Goal: Task Accomplishment & Management: Manage account settings

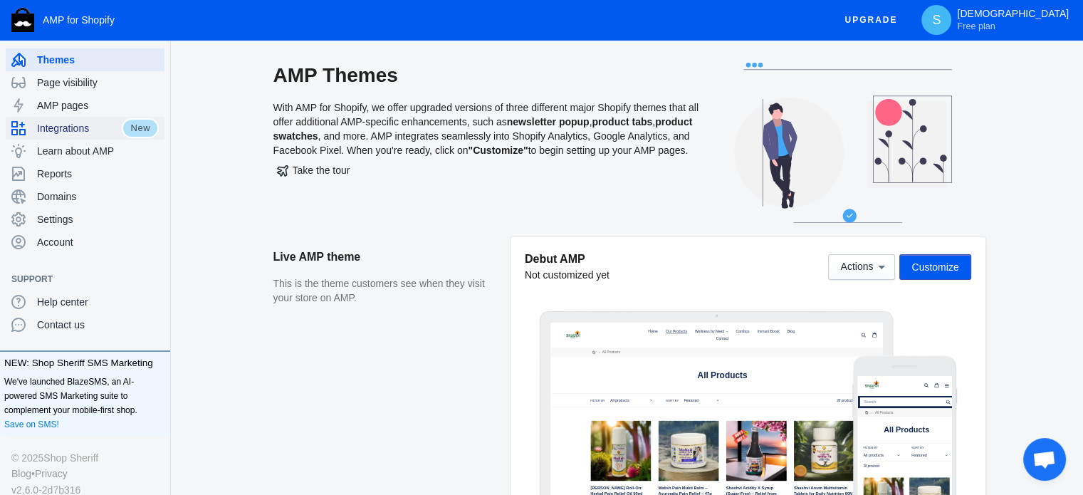
click at [75, 133] on span "Integrations" at bounding box center [79, 128] width 85 height 14
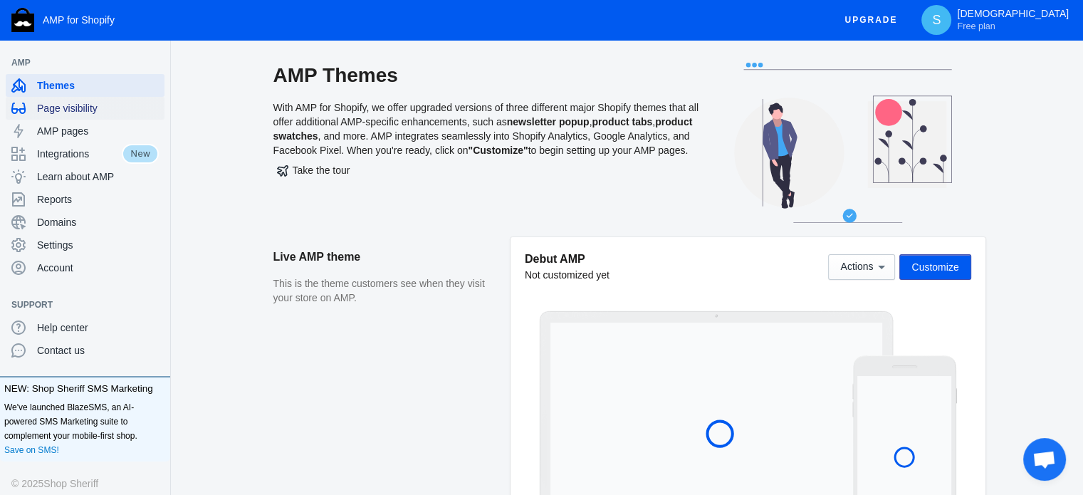
click at [77, 109] on span "Page visibility" at bounding box center [98, 108] width 122 height 14
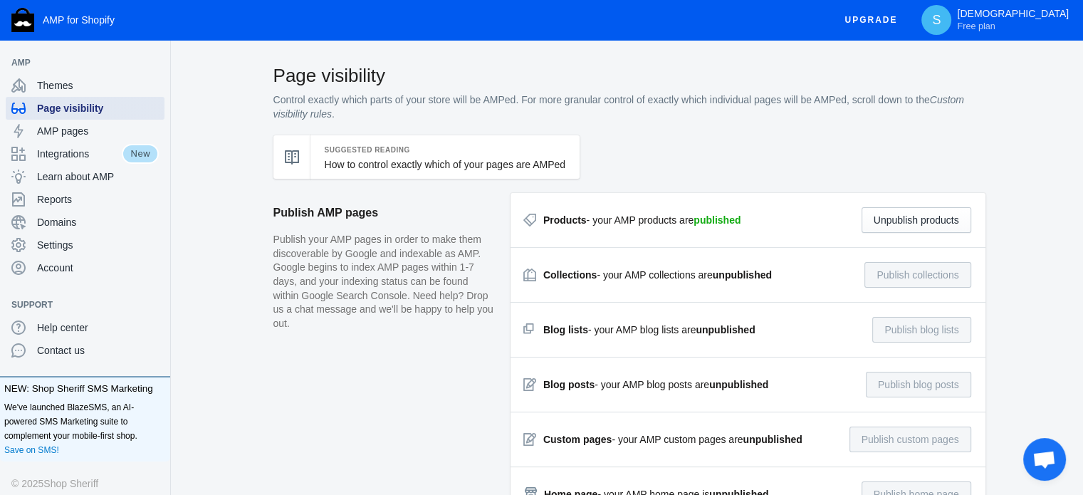
checkbox input "true"
type input "news"
click at [425, 169] on link "How to control exactly which of your pages are AMPed" at bounding box center [445, 164] width 241 height 11
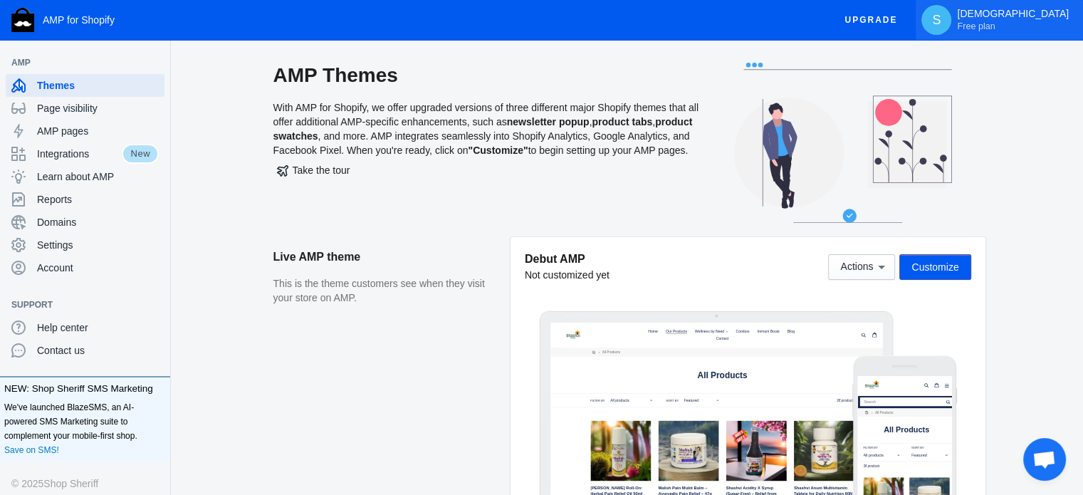
click at [1062, 27] on p "[DEMOGRAPHIC_DATA][PERSON_NAME] Free plan" at bounding box center [1013, 20] width 112 height 24
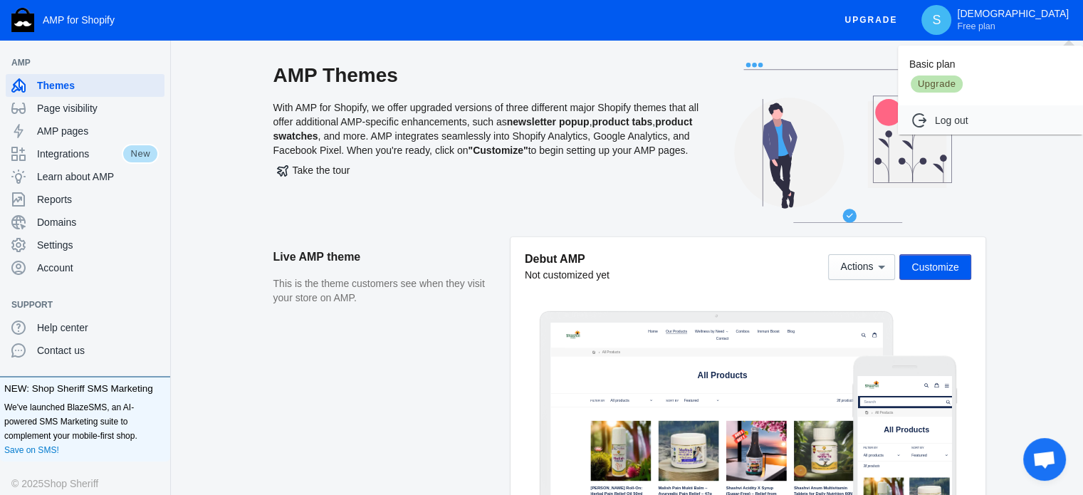
click at [65, 246] on div at bounding box center [541, 247] width 1083 height 495
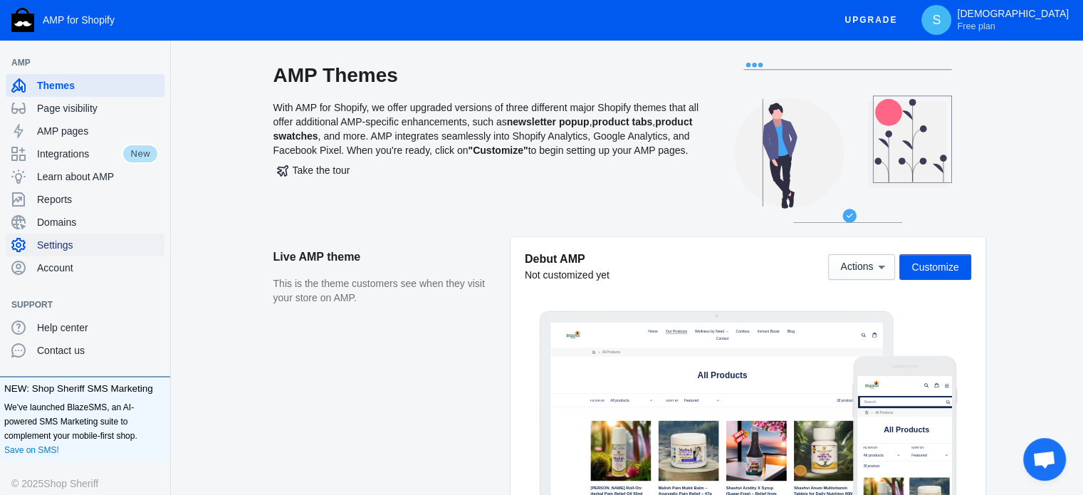
click at [65, 246] on span "Settings" at bounding box center [98, 245] width 122 height 14
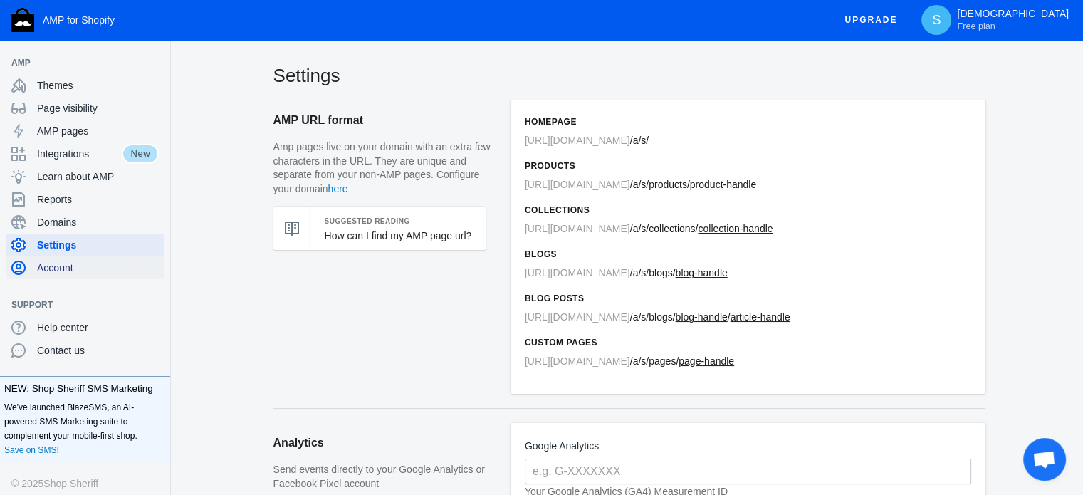
click at [70, 273] on span "Account" at bounding box center [98, 268] width 122 height 14
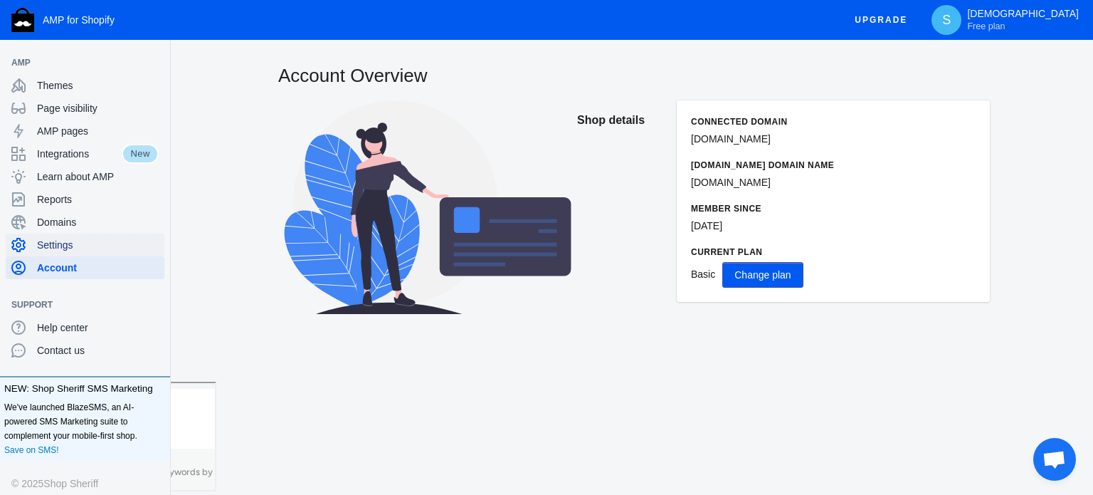
click at [70, 245] on span "Settings" at bounding box center [98, 245] width 122 height 14
